Goal: Task Accomplishment & Management: Use online tool/utility

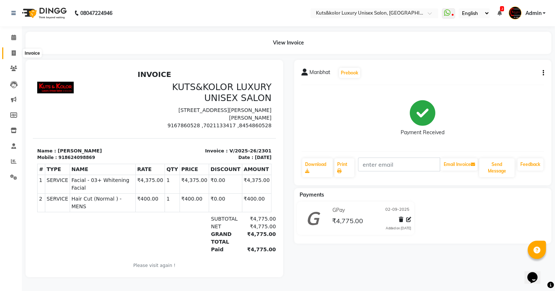
click at [16, 52] on span at bounding box center [13, 53] width 13 height 8
select select "service"
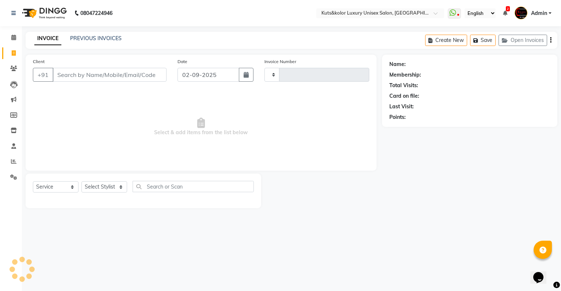
type input "2302"
select select "4172"
click at [79, 96] on span "Select & add items from the list below" at bounding box center [201, 127] width 336 height 73
click at [80, 77] on input "Client" at bounding box center [110, 75] width 114 height 14
click at [0, 60] on li "Invoice" at bounding box center [11, 54] width 22 height 16
